Goal: Task Accomplishment & Management: Manage account settings

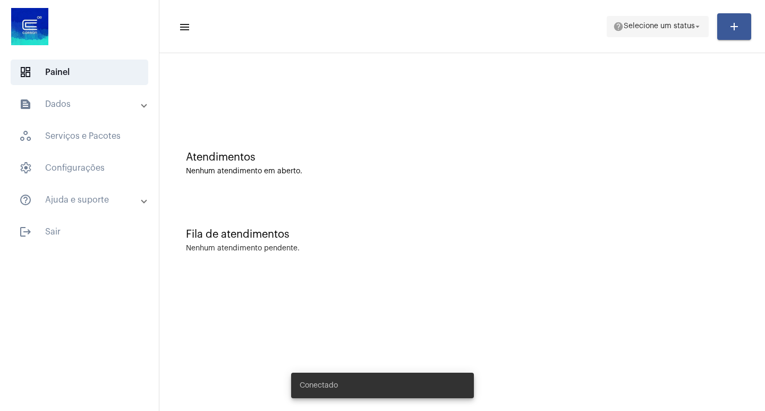
click at [656, 26] on span "Selecione um status" at bounding box center [659, 26] width 71 height 7
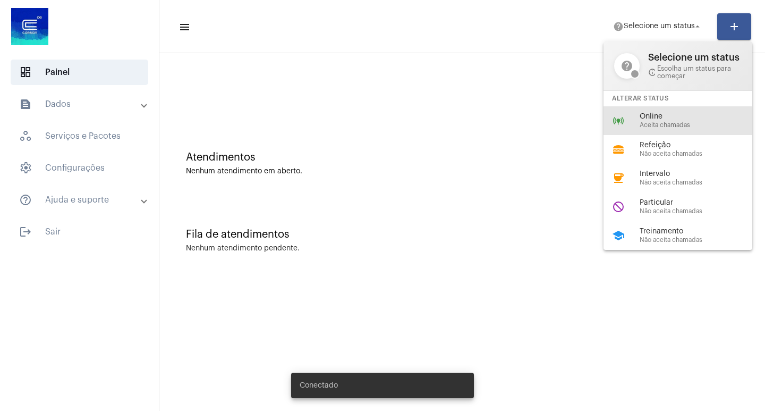
drag, startPoint x: 662, startPoint y: 126, endPoint x: 544, endPoint y: 100, distance: 120.2
click at [662, 128] on span "Aceita chamadas" at bounding box center [700, 125] width 121 height 7
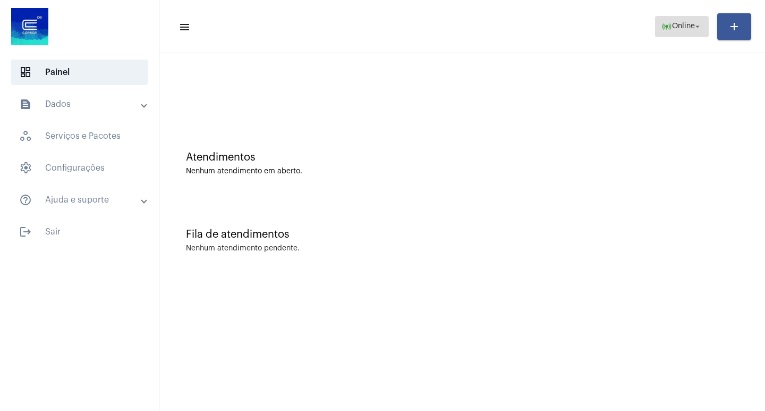
click at [675, 31] on span "online_prediction Online arrow_drop_down" at bounding box center [681, 25] width 41 height 19
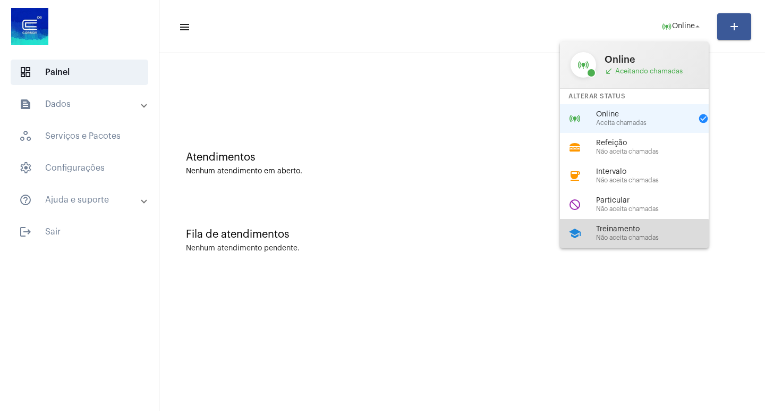
click at [629, 238] on span "Não aceita chamadas" at bounding box center [656, 237] width 121 height 7
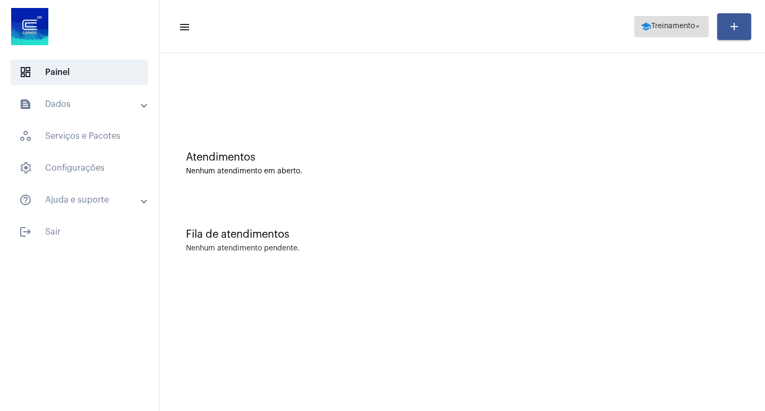
click at [665, 24] on span "Treinamento" at bounding box center [673, 26] width 44 height 7
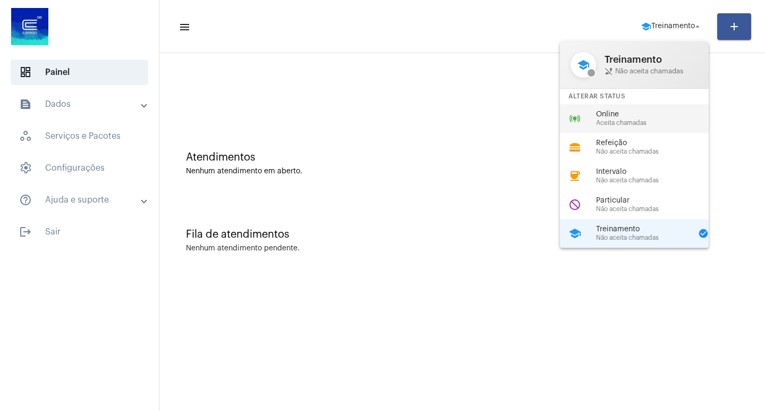
click at [624, 120] on span "Aceita chamadas" at bounding box center [656, 123] width 121 height 7
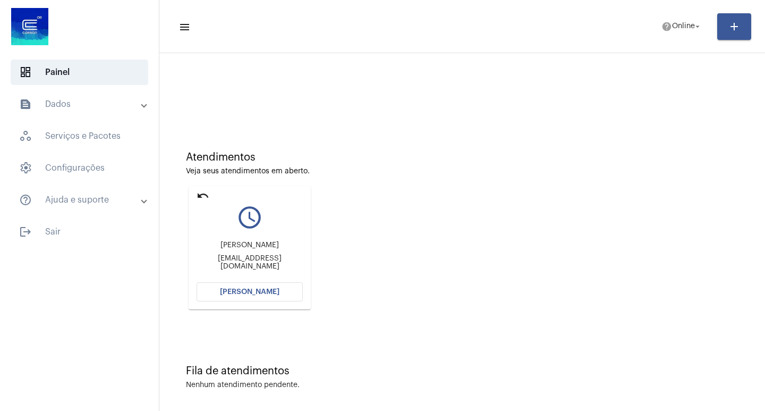
click at [200, 195] on mat-icon "undo" at bounding box center [203, 195] width 13 height 13
click at [682, 30] on span "help Online arrow_drop_down" at bounding box center [681, 25] width 41 height 19
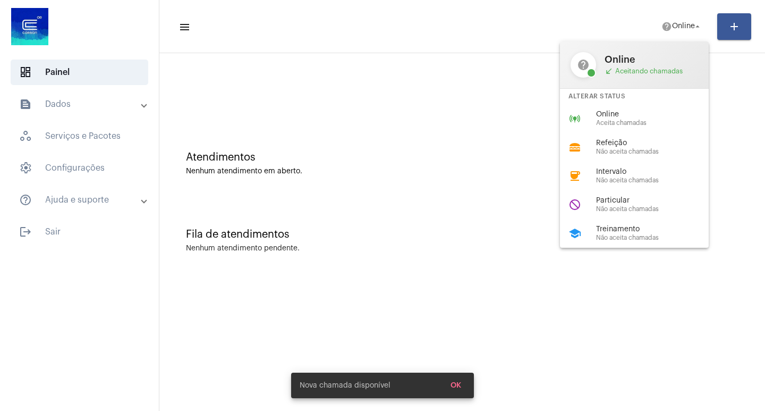
drag, startPoint x: 655, startPoint y: 246, endPoint x: 620, endPoint y: 138, distance: 113.7
click at [652, 242] on div "school Treinamento Não aceita chamadas" at bounding box center [643, 233] width 166 height 29
